Goal: Information Seeking & Learning: Learn about a topic

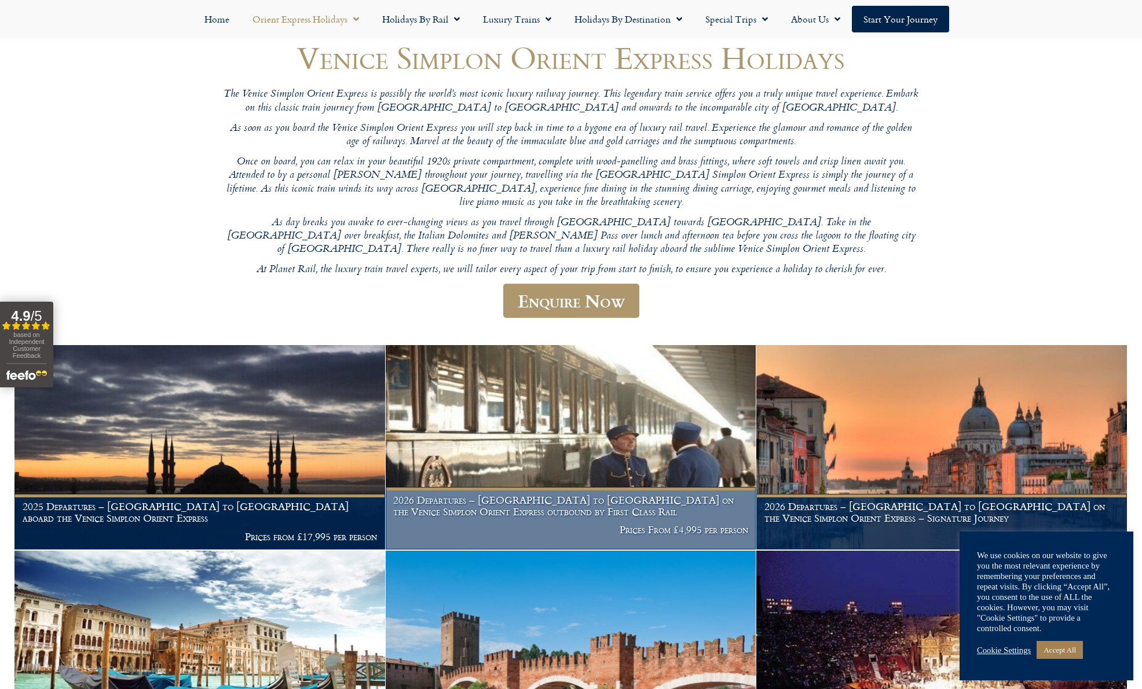
scroll to position [232, 0]
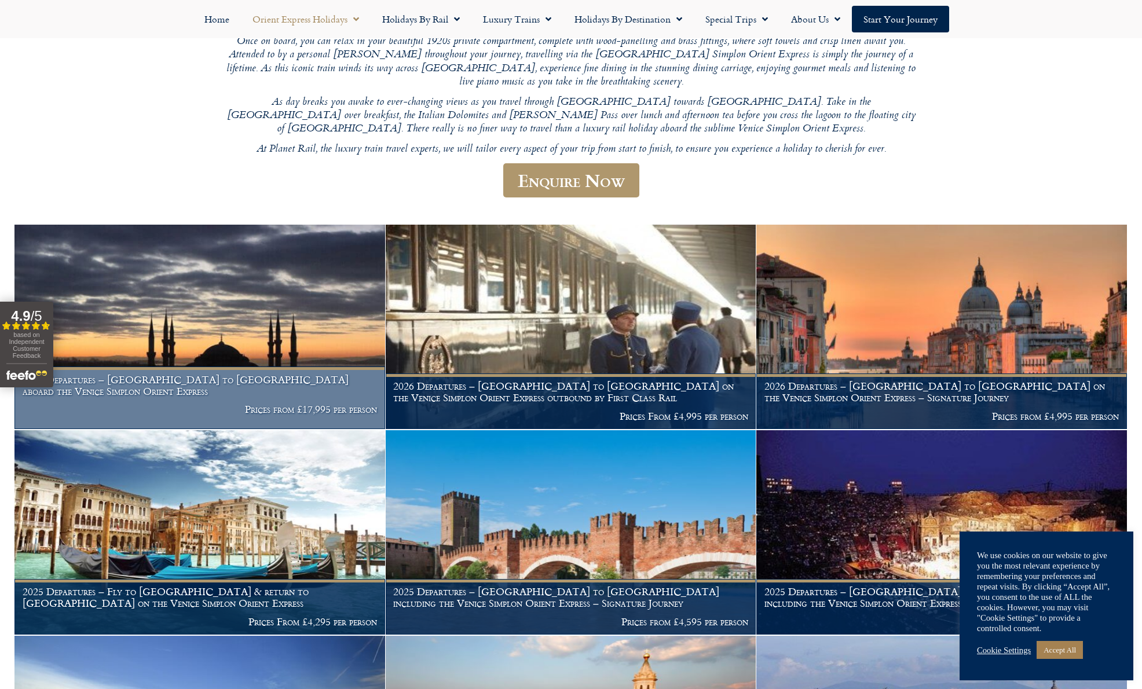
click at [214, 381] on h1 "2025 Departures – Istanbul to Paris aboard the Venice Simplon Orient Express" at bounding box center [200, 385] width 355 height 23
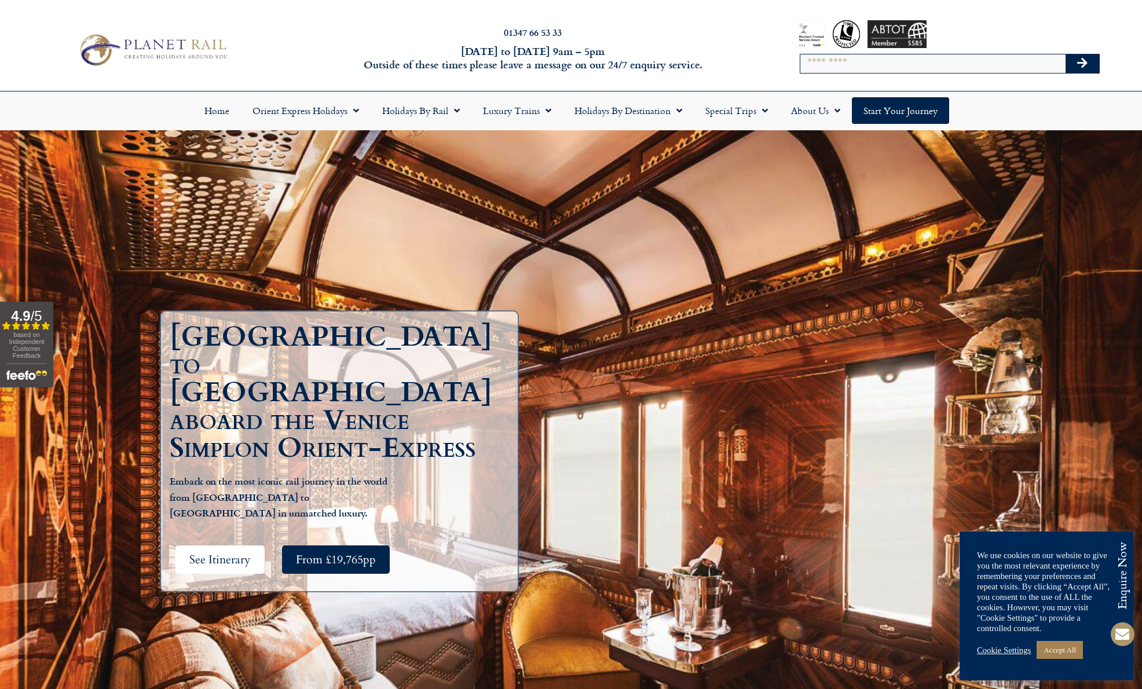
click at [219, 553] on span "See Itinerary" at bounding box center [219, 560] width 61 height 14
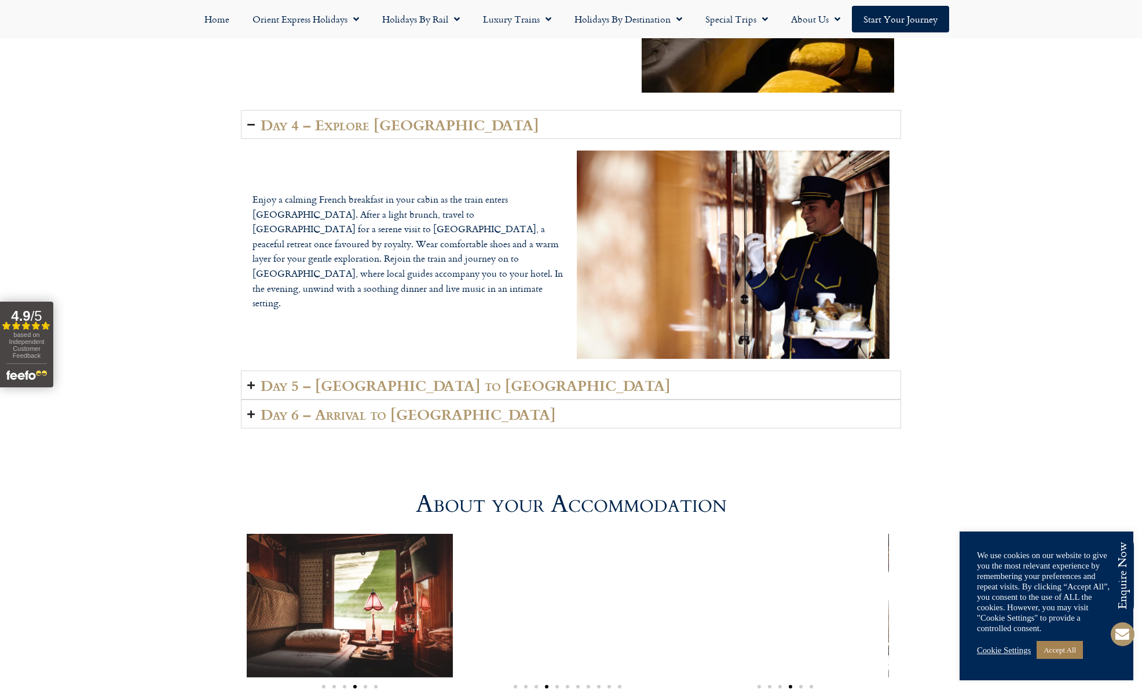
scroll to position [2805, 0]
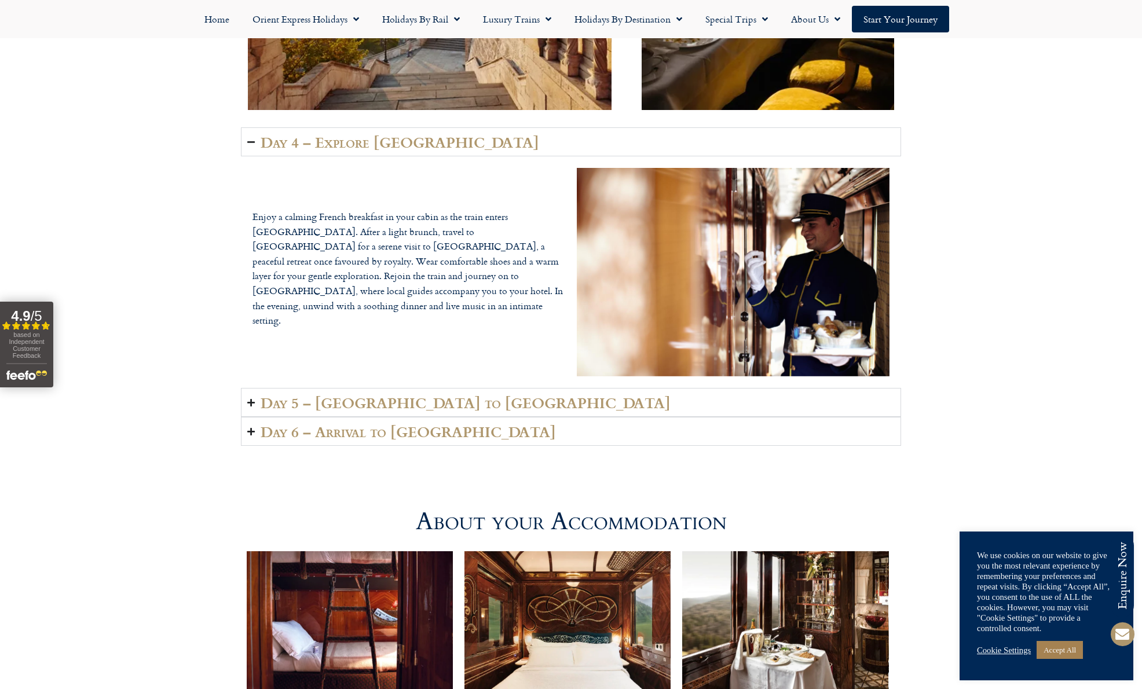
click at [249, 143] on icon "Accordion. Open links with Enter or Space, close with Escape, and navigate with…" at bounding box center [251, 142] width 8 height 9
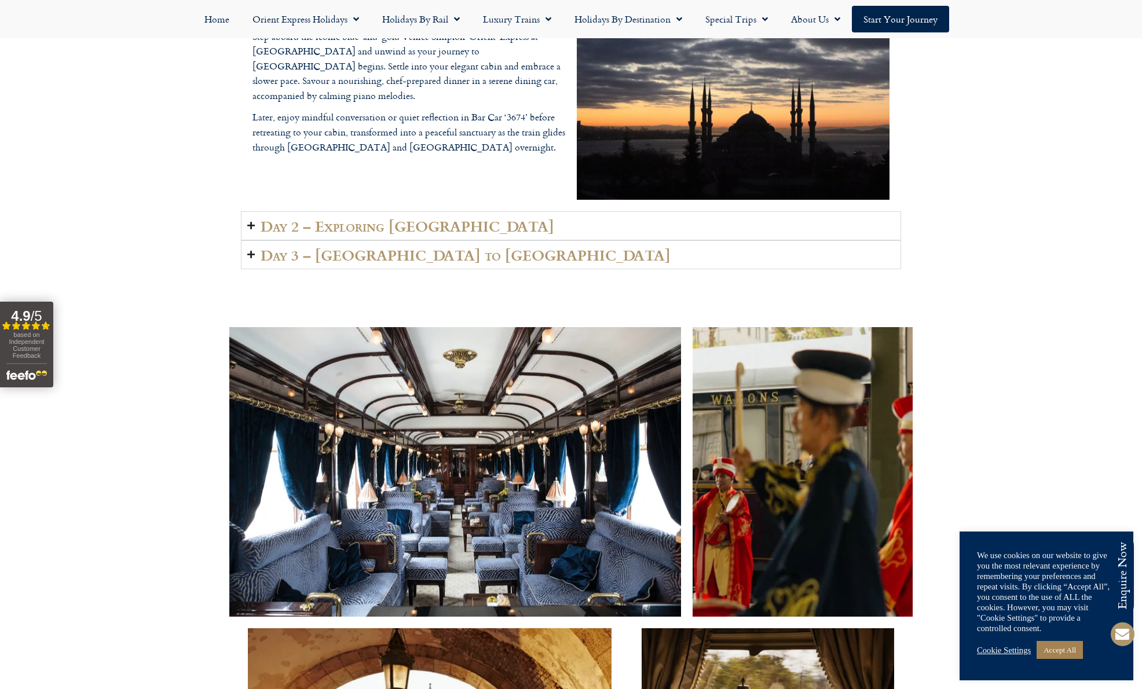
scroll to position [1993, 0]
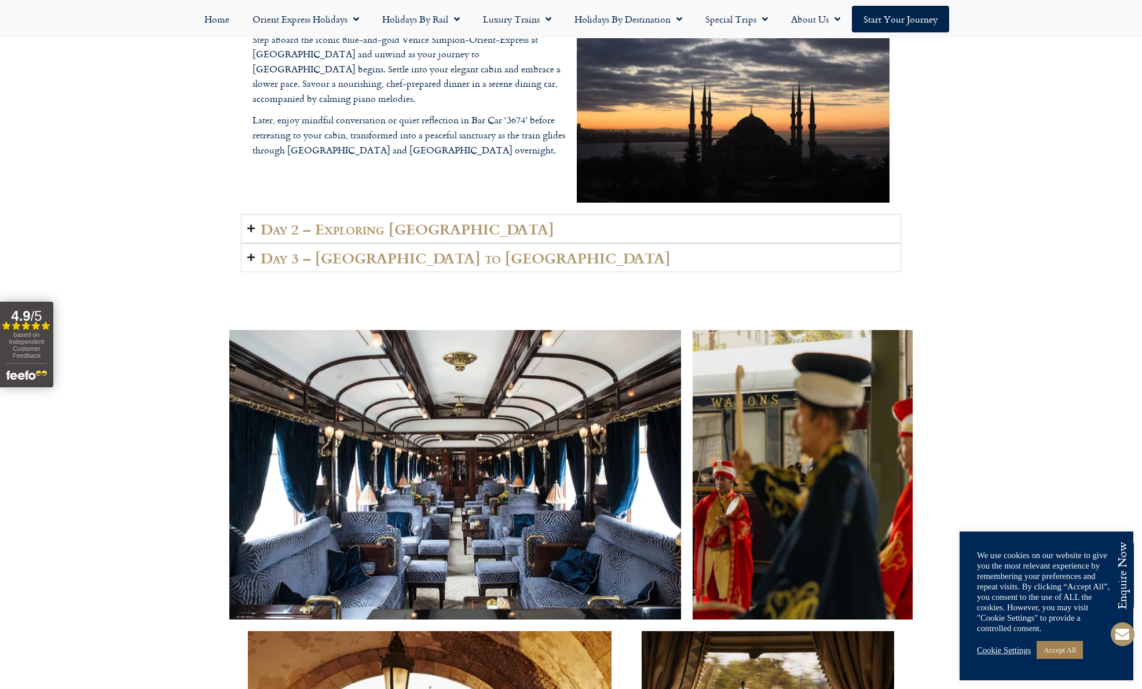
click at [247, 255] on icon "Accordion. Open links with Enter or Space, close with Escape, and navigate with…" at bounding box center [251, 257] width 8 height 9
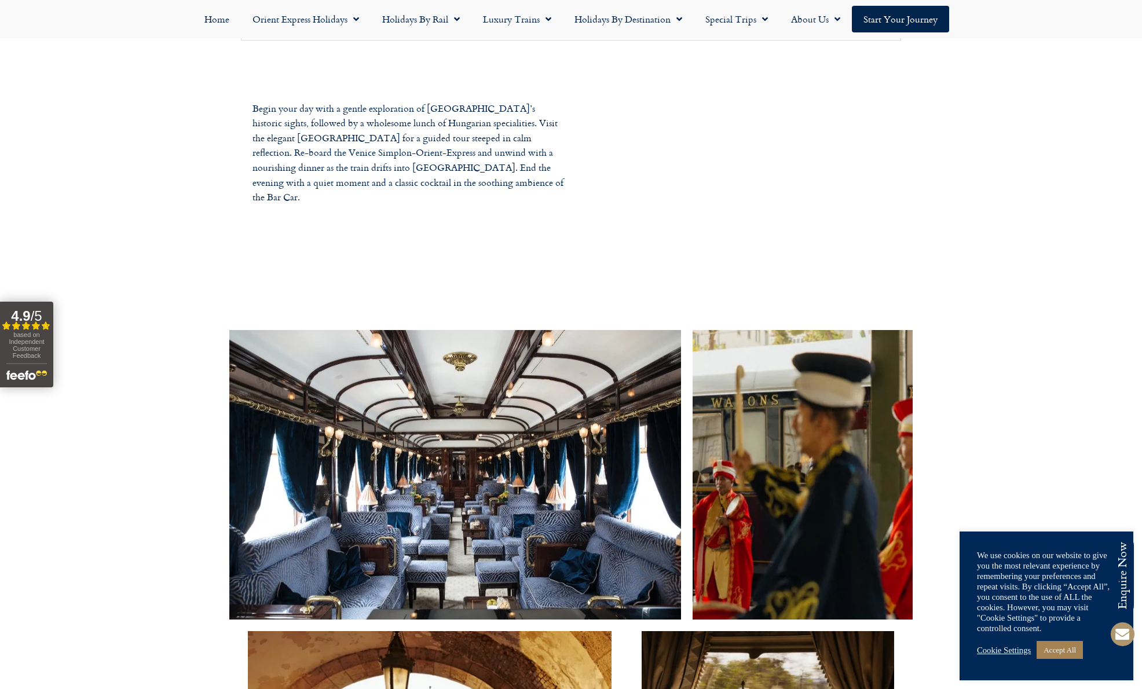
scroll to position [1762, 0]
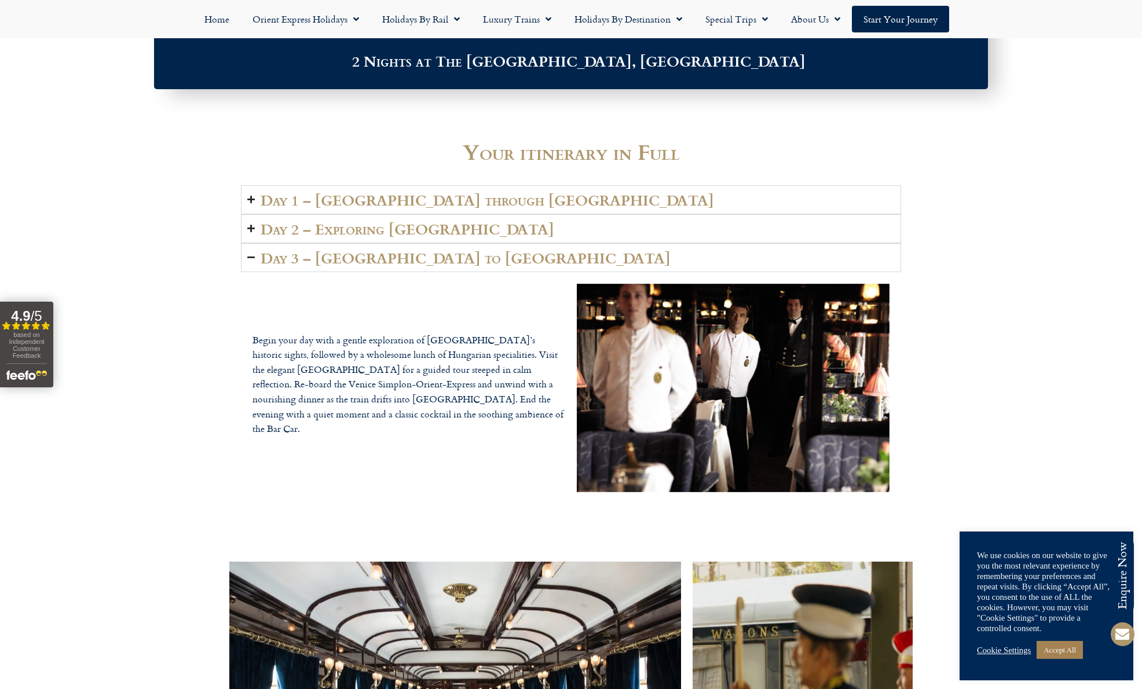
click at [249, 260] on icon "Accordion. Open links with Enter or Space, close with Escape, and navigate with…" at bounding box center [251, 257] width 8 height 9
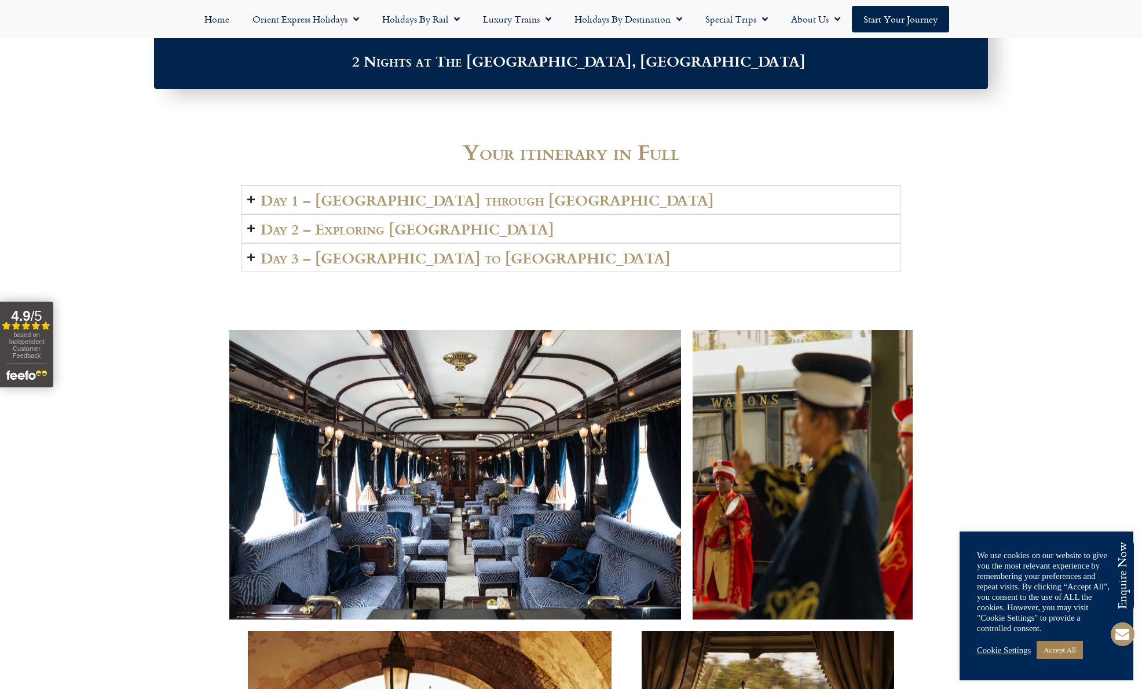
click at [254, 198] on icon "Accordion. Open links with Enter or Space, close with Escape, and navigate with…" at bounding box center [251, 199] width 8 height 9
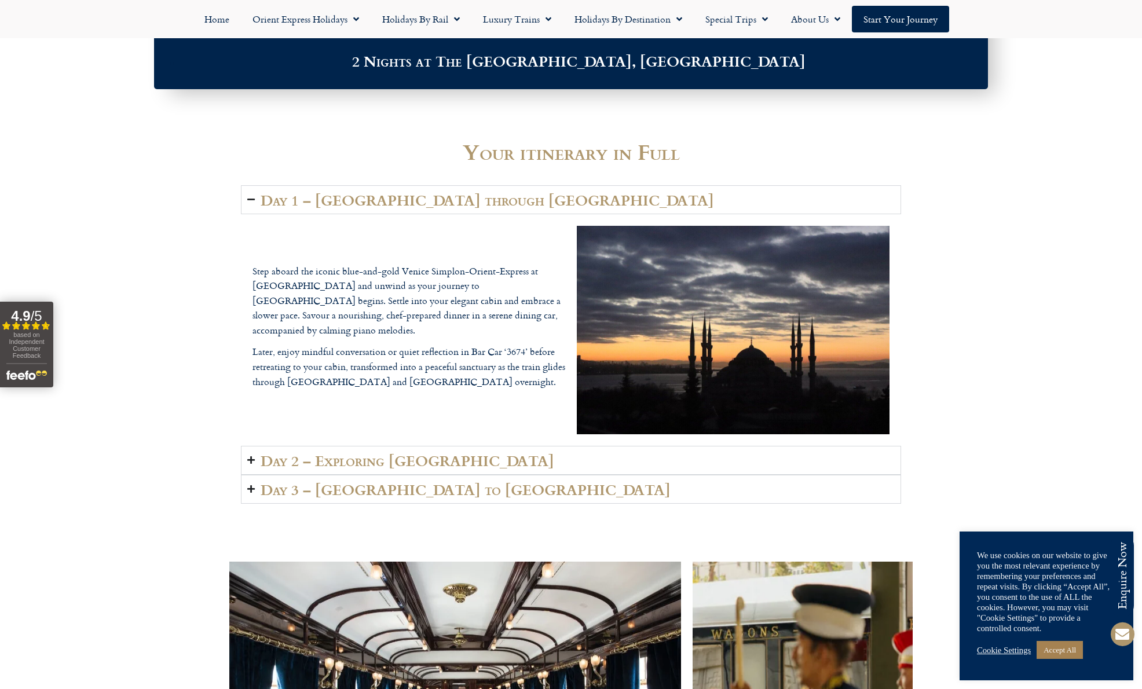
click at [251, 197] on icon "Accordion. Open links with Enter or Space, close with Escape, and navigate with…" at bounding box center [251, 199] width 8 height 9
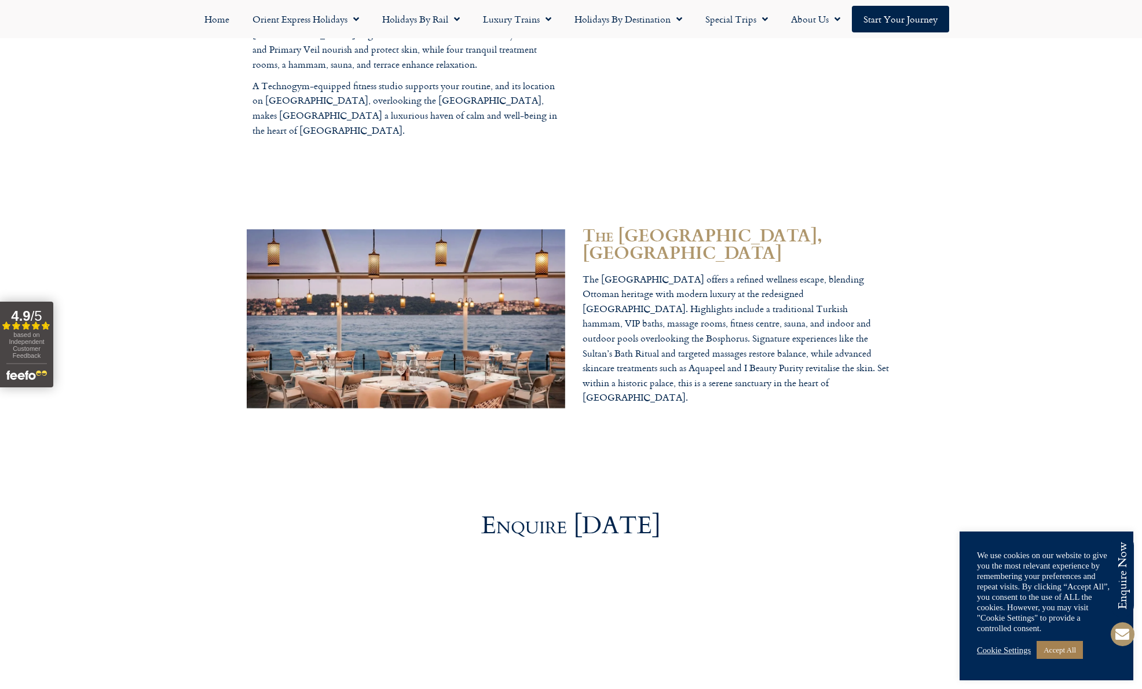
scroll to position [3558, 0]
